Goal: Information Seeking & Learning: Learn about a topic

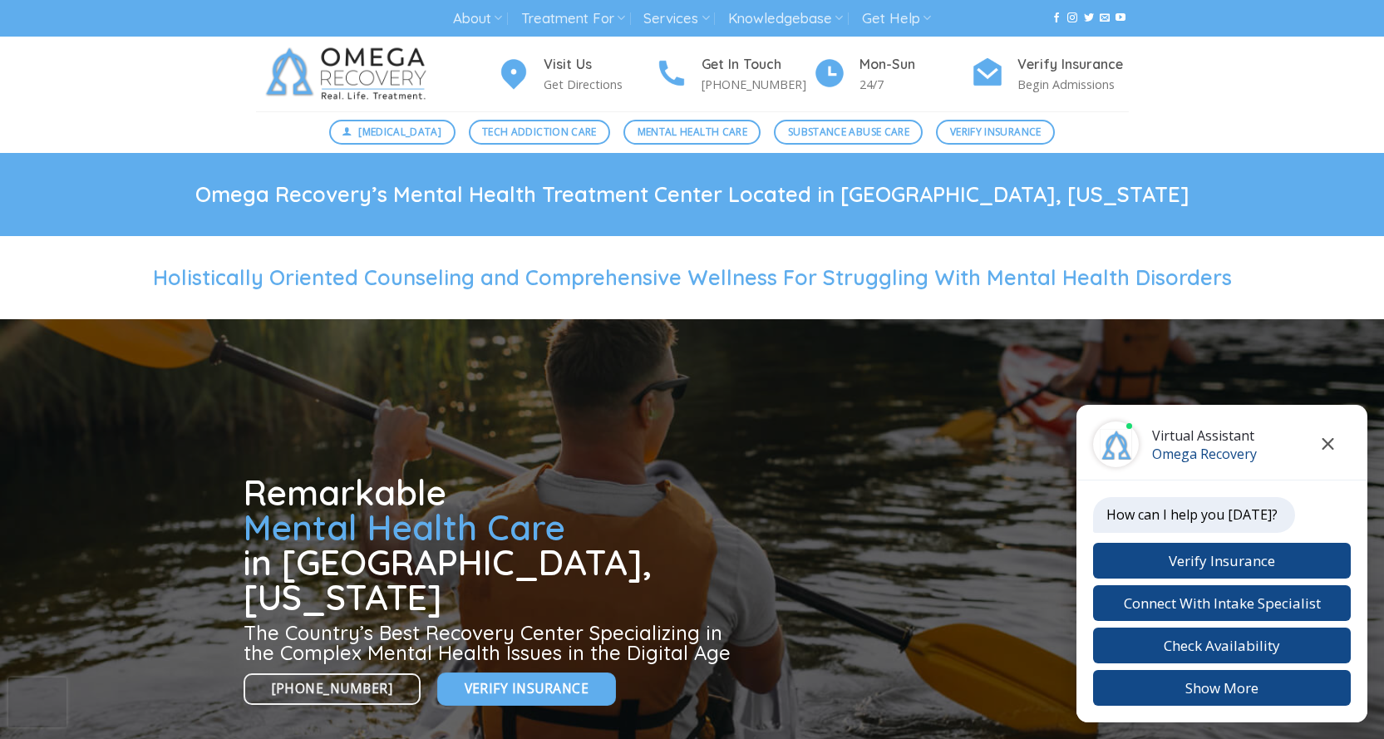
click at [1335, 444] on button "Close chat" at bounding box center [1328, 444] width 46 height 46
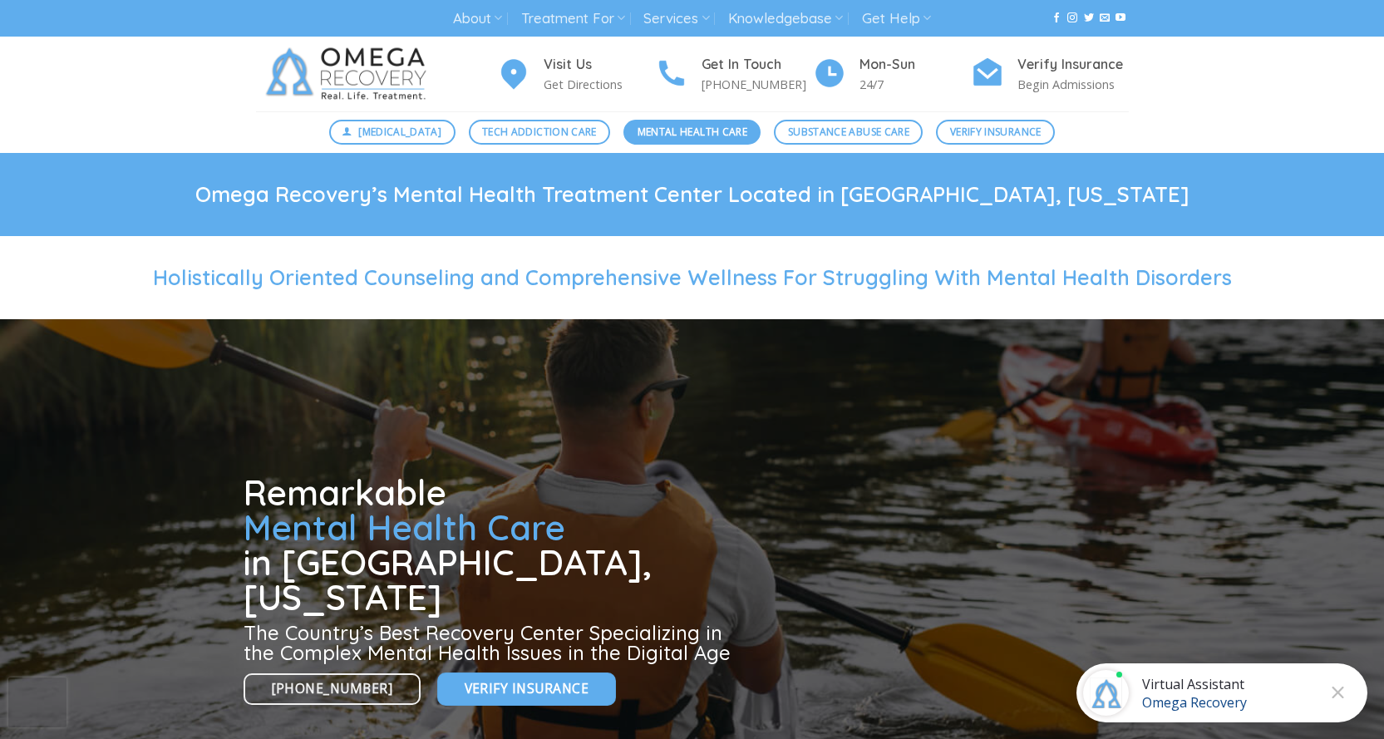
click at [676, 137] on span "Mental Health Care" at bounding box center [692, 132] width 110 height 16
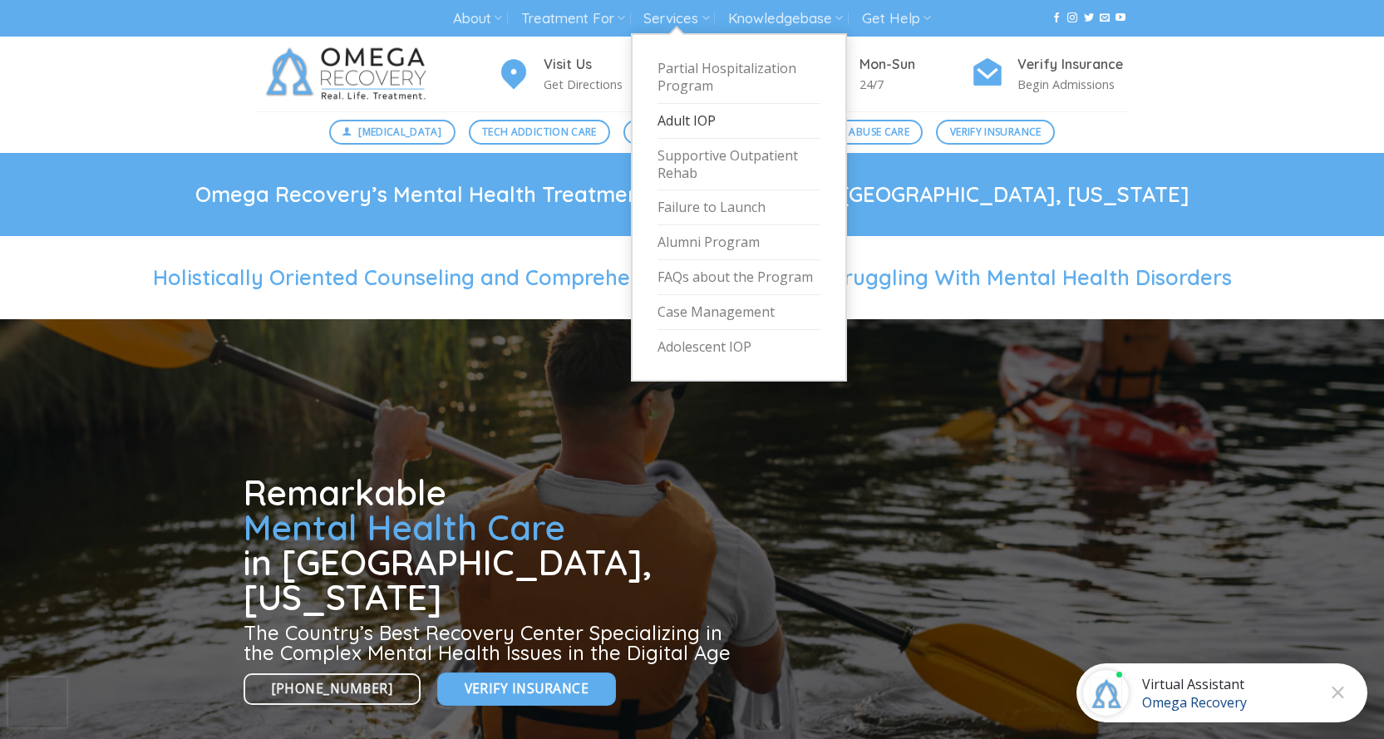
click at [684, 121] on link "Adult IOP" at bounding box center [738, 121] width 163 height 35
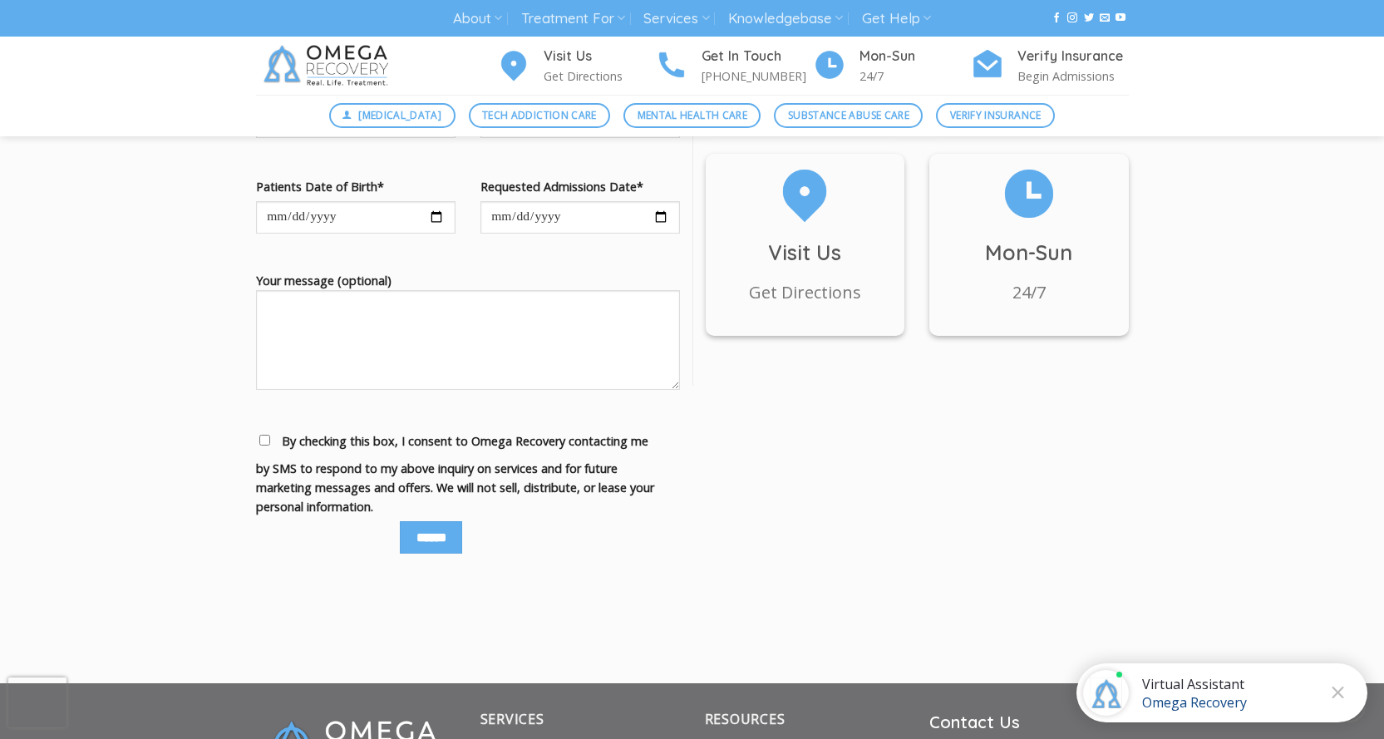
scroll to position [1994, 0]
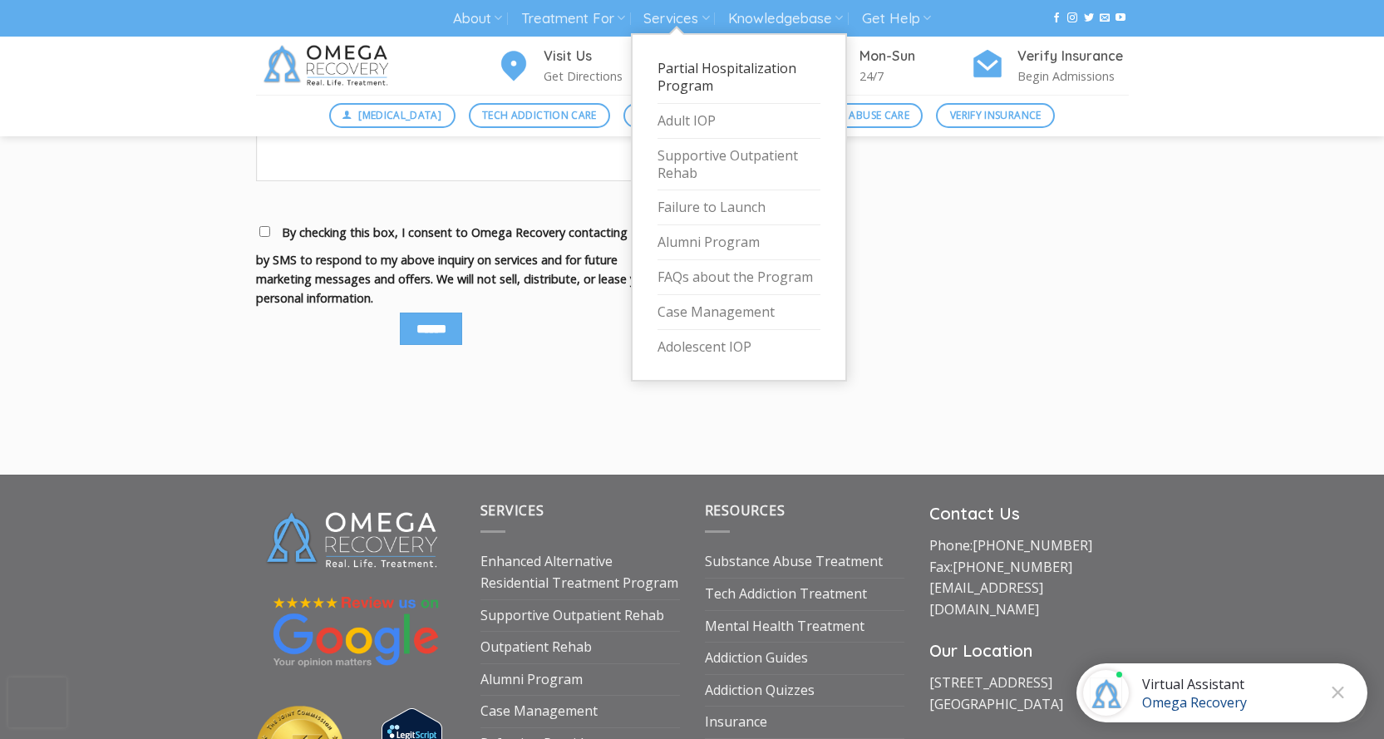
click at [699, 76] on link "Partial Hospitalization Program" at bounding box center [738, 78] width 163 height 52
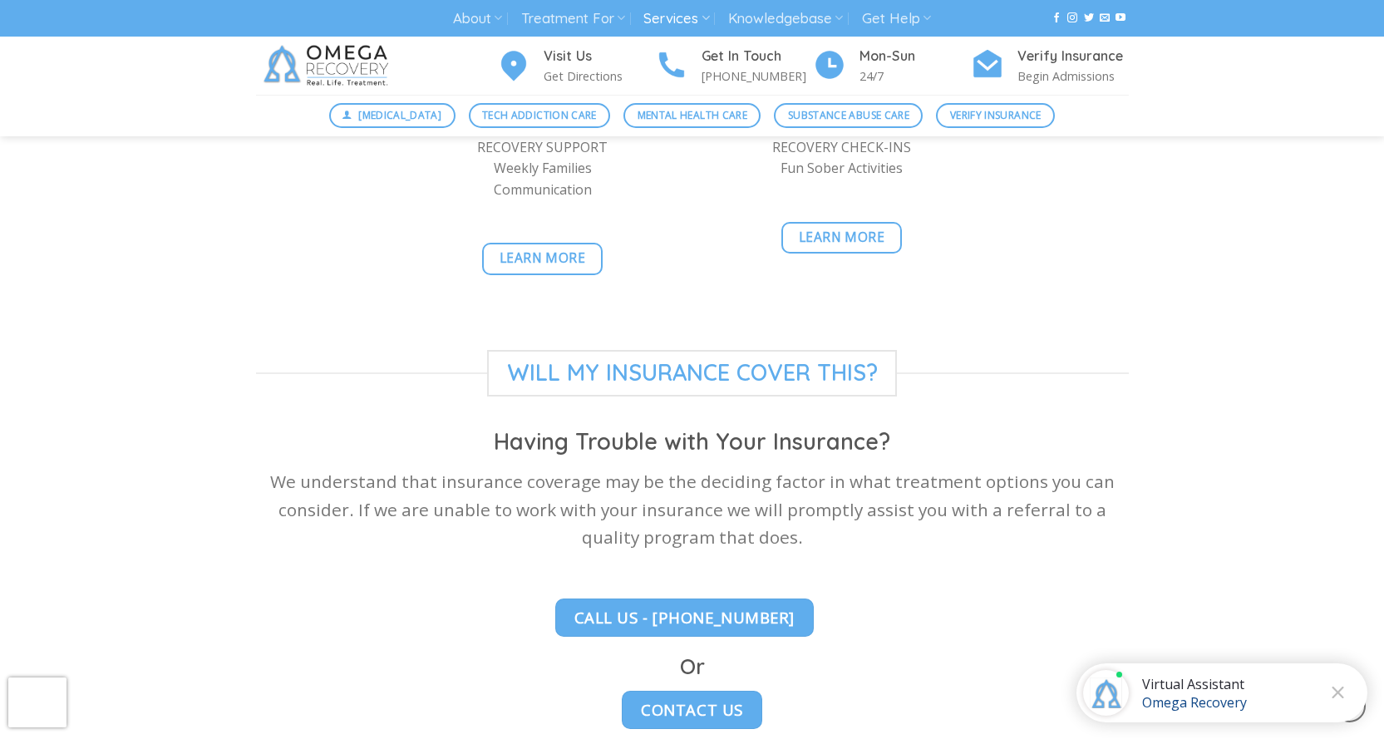
scroll to position [4155, 0]
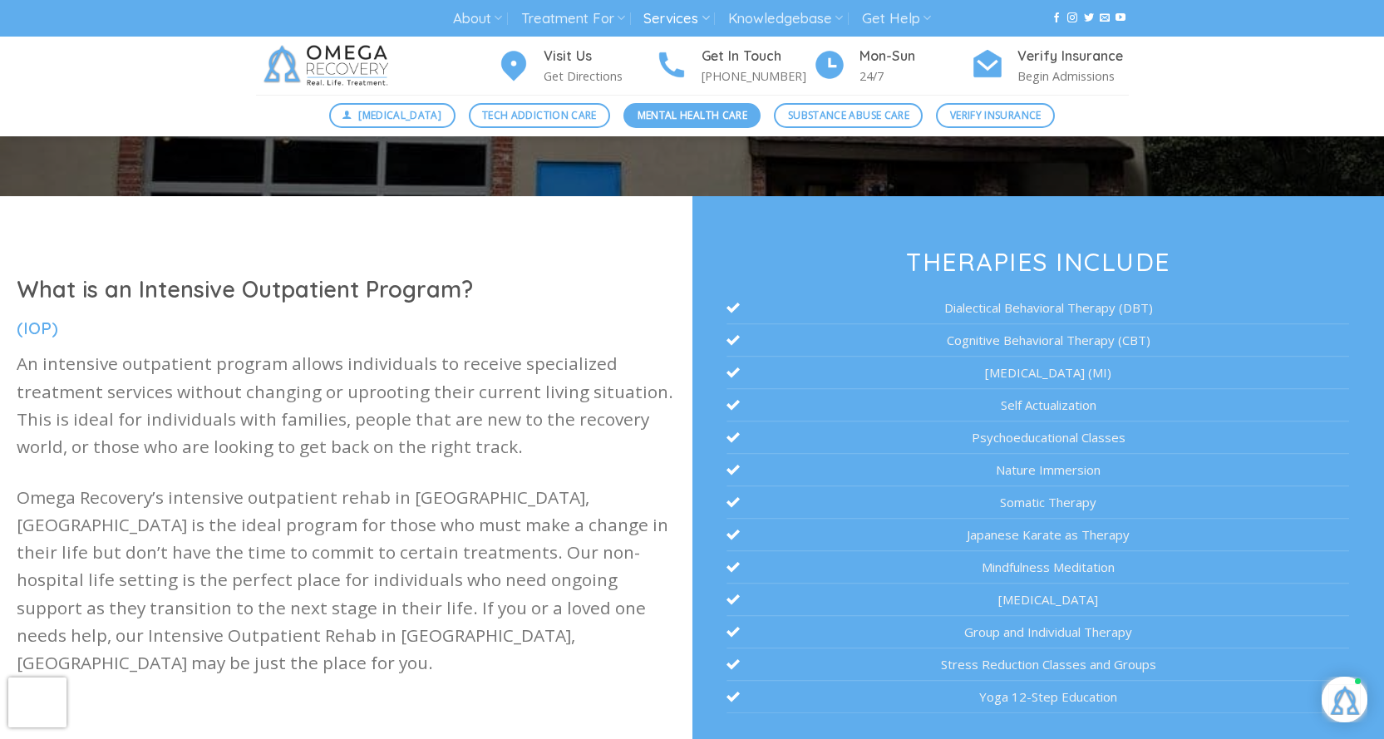
scroll to position [332, 0]
